Goal: Find specific page/section: Find specific page/section

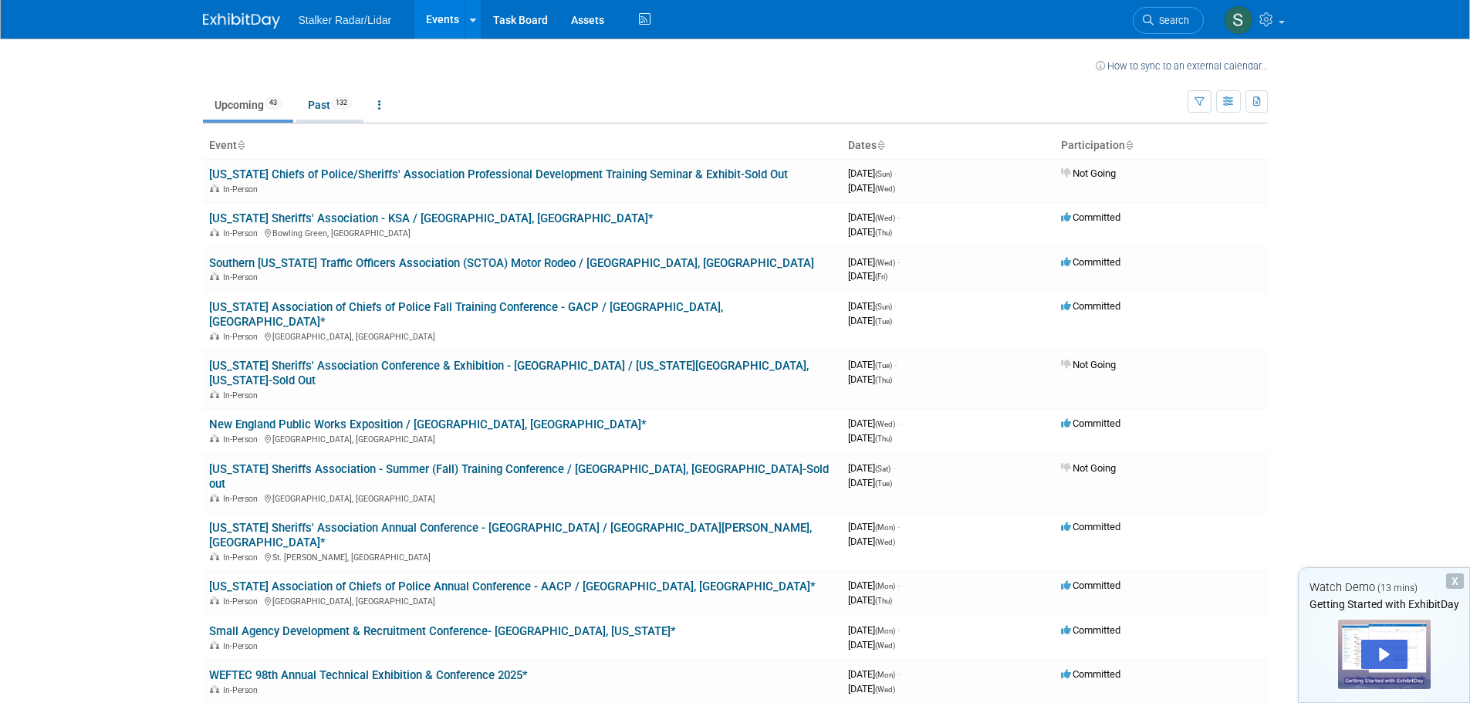
click at [326, 106] on link "Past 132" at bounding box center [329, 104] width 67 height 29
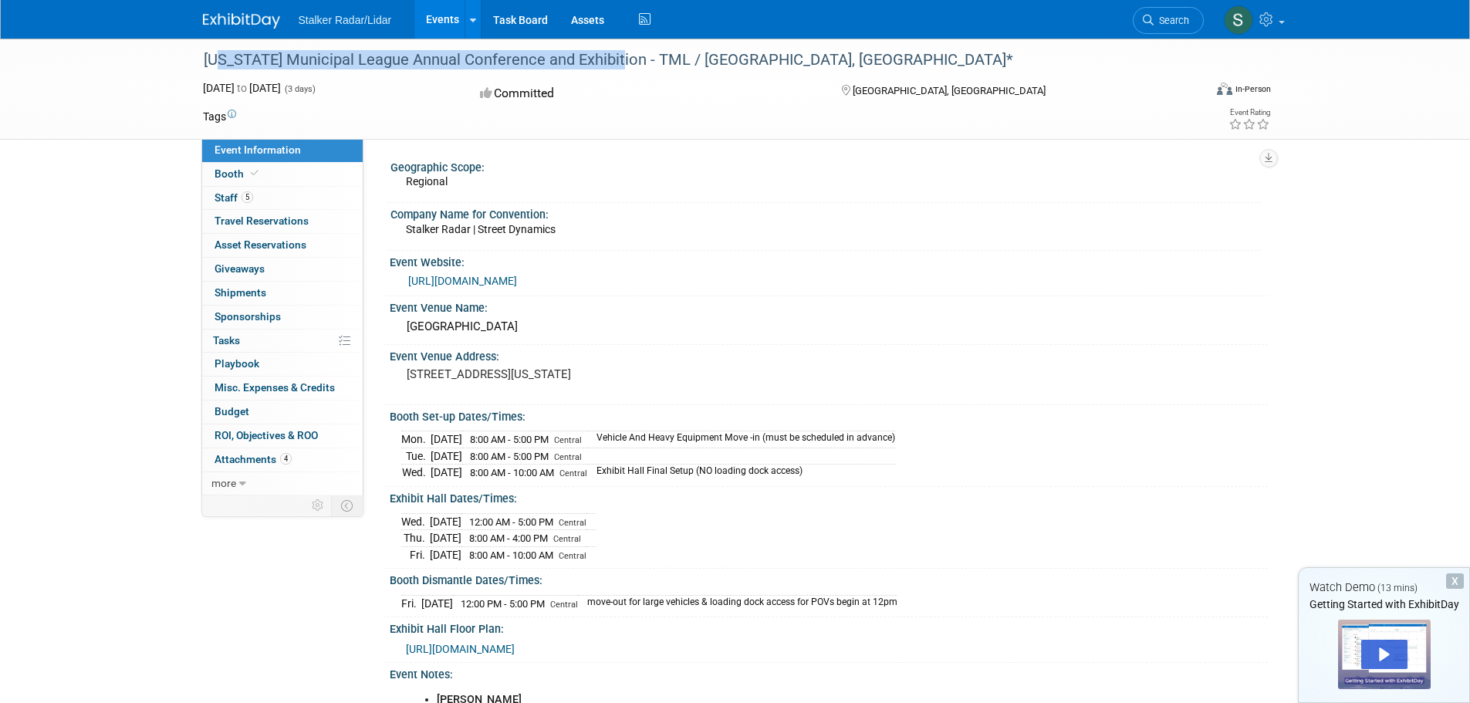
drag, startPoint x: 203, startPoint y: 60, endPoint x: 605, endPoint y: 67, distance: 402.1
click at [605, 67] on div "[US_STATE] Municipal League Annual Conference and Exhibition - TML / [GEOGRAPHI…" at bounding box center [689, 60] width 982 height 28
copy div "Texas Municipal League Annual Conference and Exhibition"
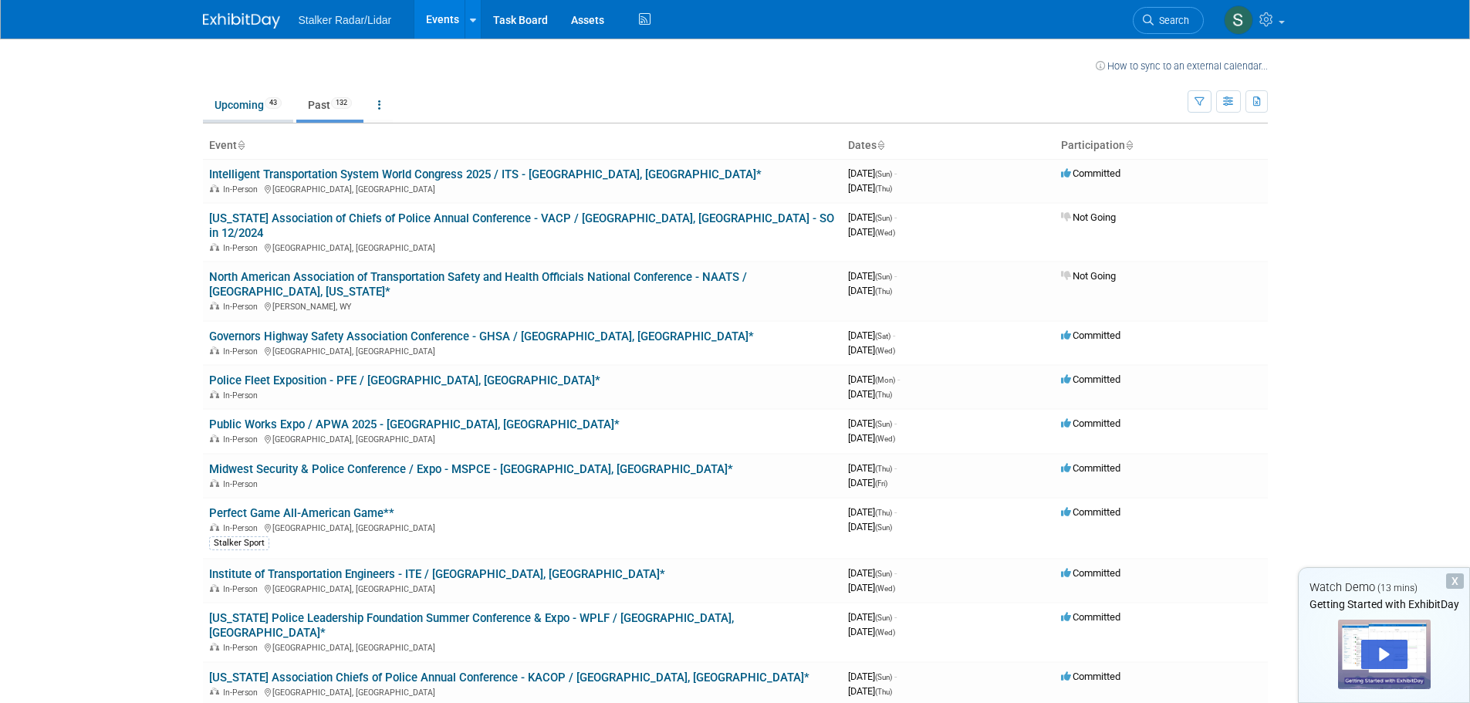
click at [235, 109] on link "Upcoming 43" at bounding box center [248, 104] width 90 height 29
